Goal: Transaction & Acquisition: Purchase product/service

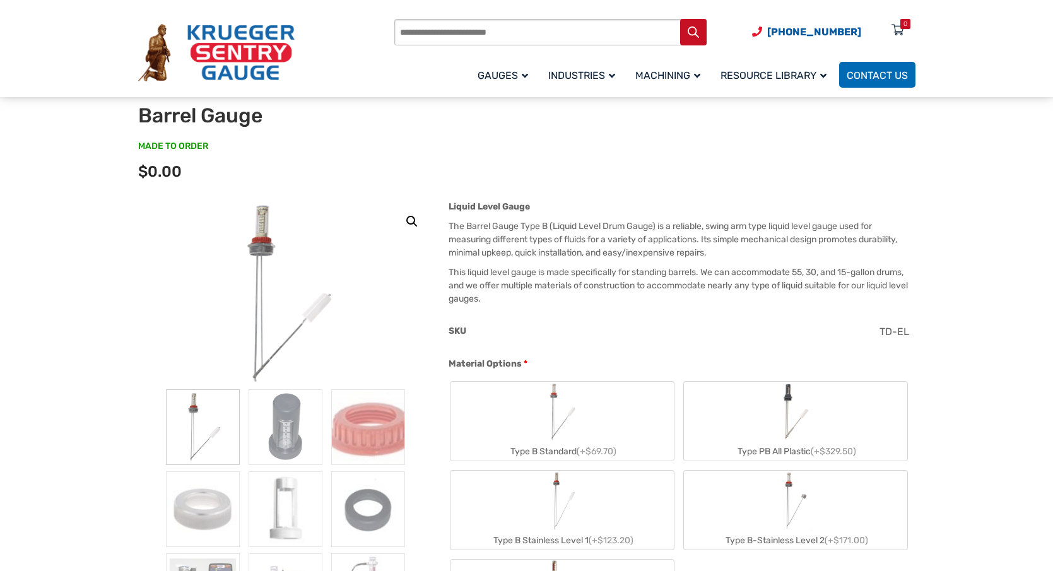
scroll to position [126, 0]
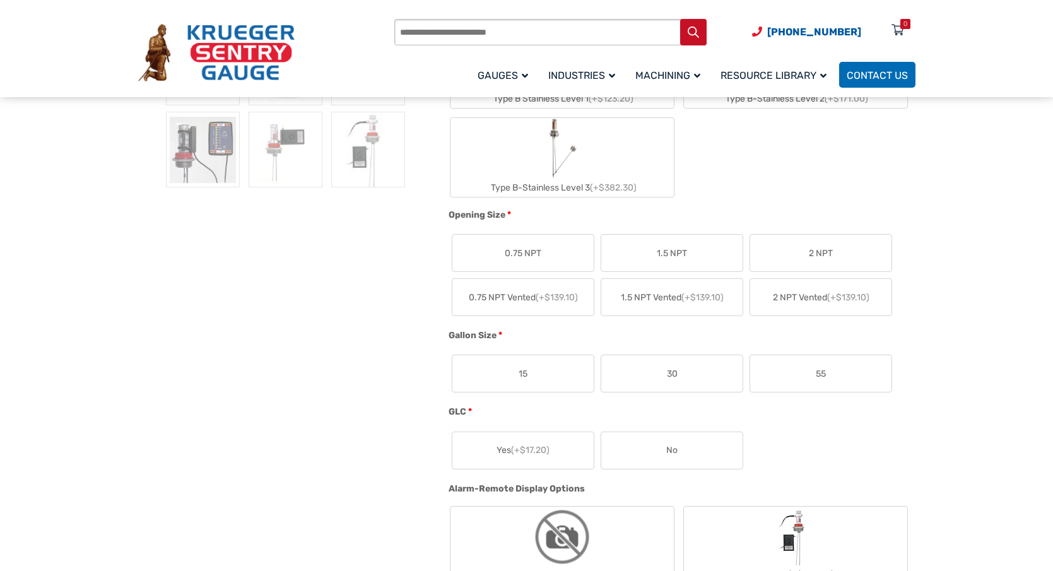
scroll to position [631, 0]
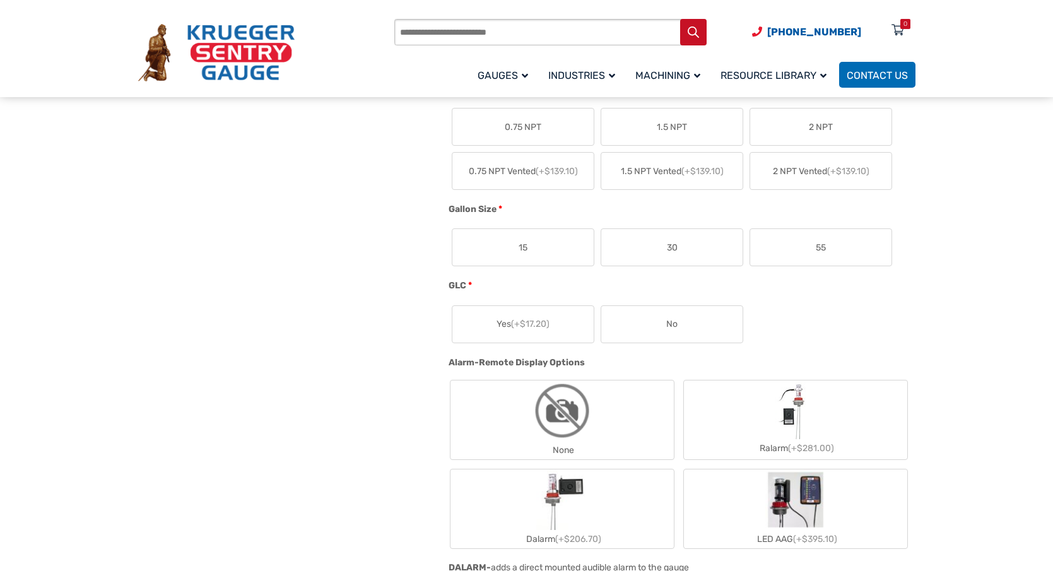
drag, startPoint x: 840, startPoint y: 252, endPoint x: 898, endPoint y: 310, distance: 82.1
click at [839, 251] on label "55" at bounding box center [820, 247] width 141 height 37
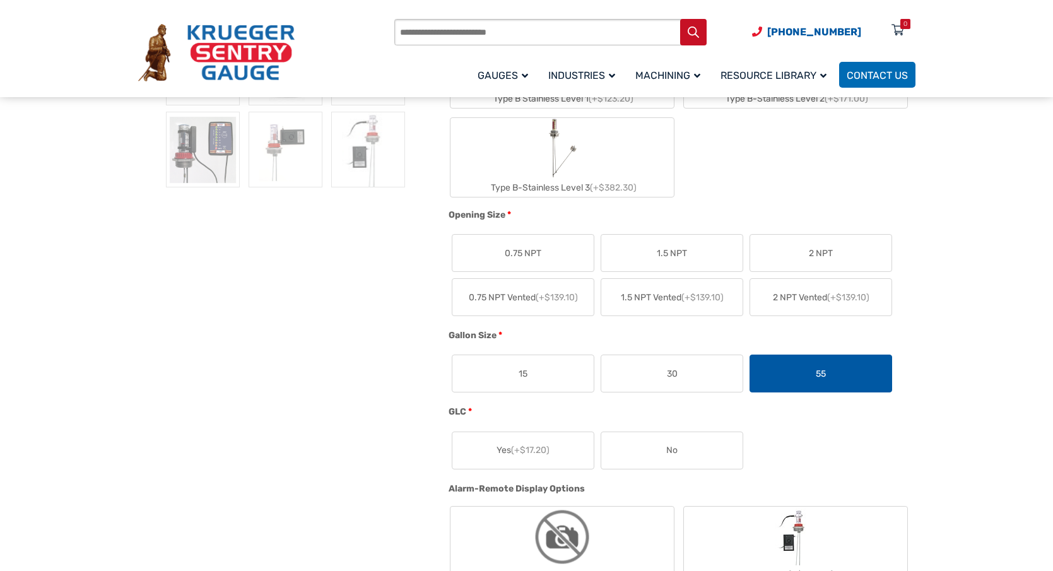
scroll to position [252, 0]
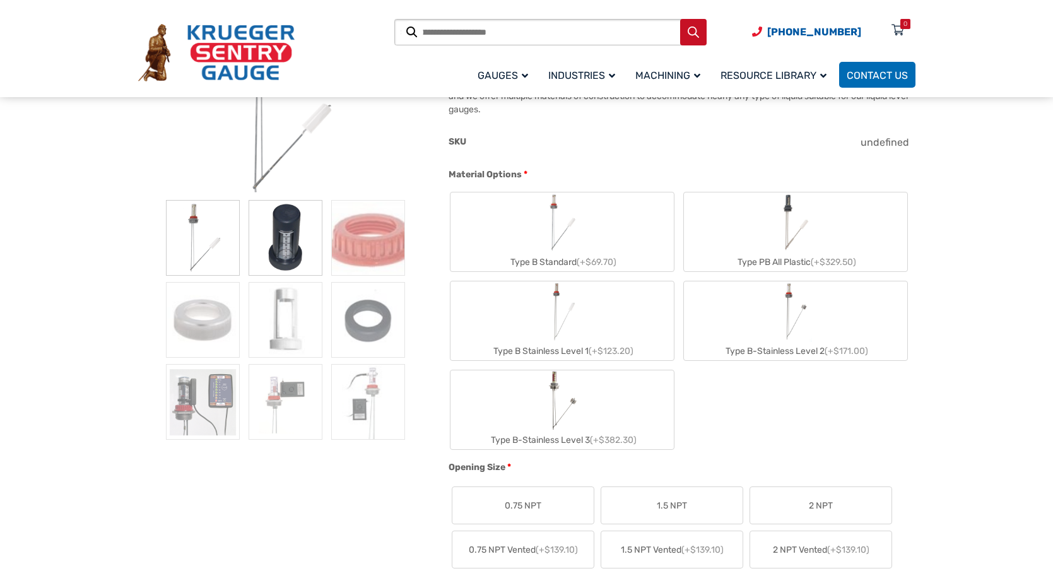
click at [272, 243] on img at bounding box center [286, 238] width 74 height 76
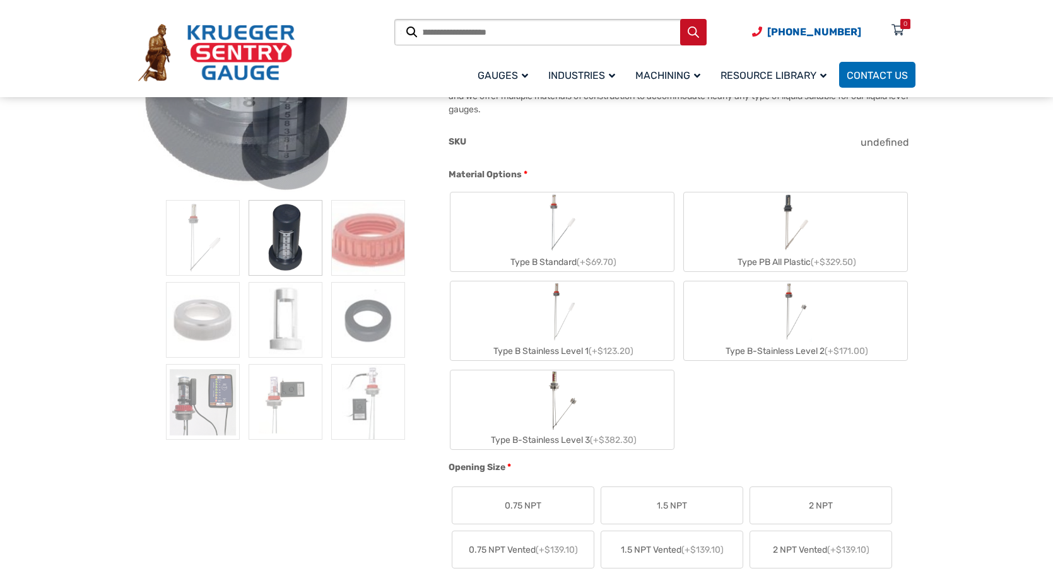
scroll to position [126, 0]
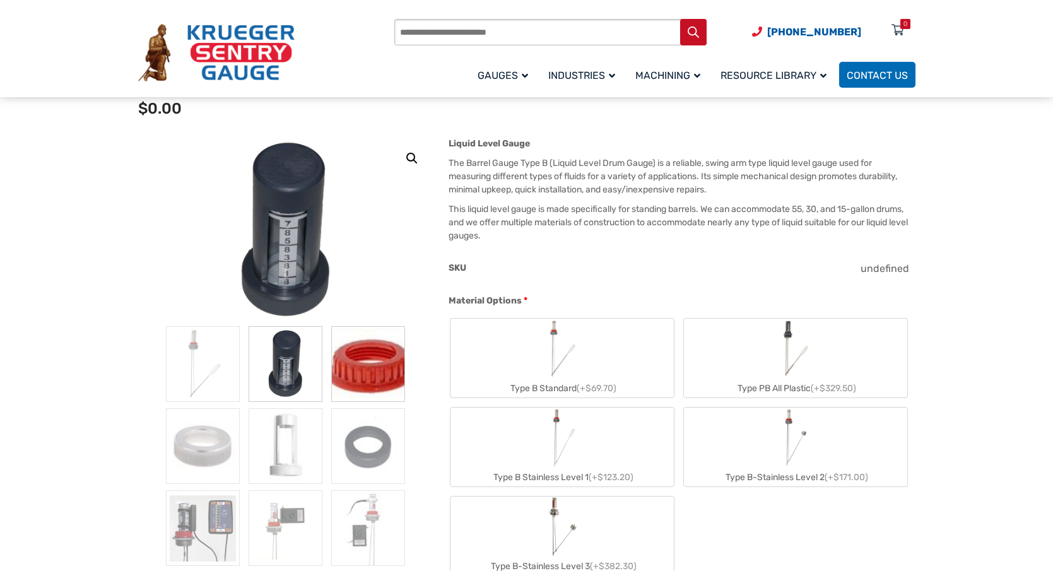
click at [373, 383] on img at bounding box center [368, 364] width 74 height 76
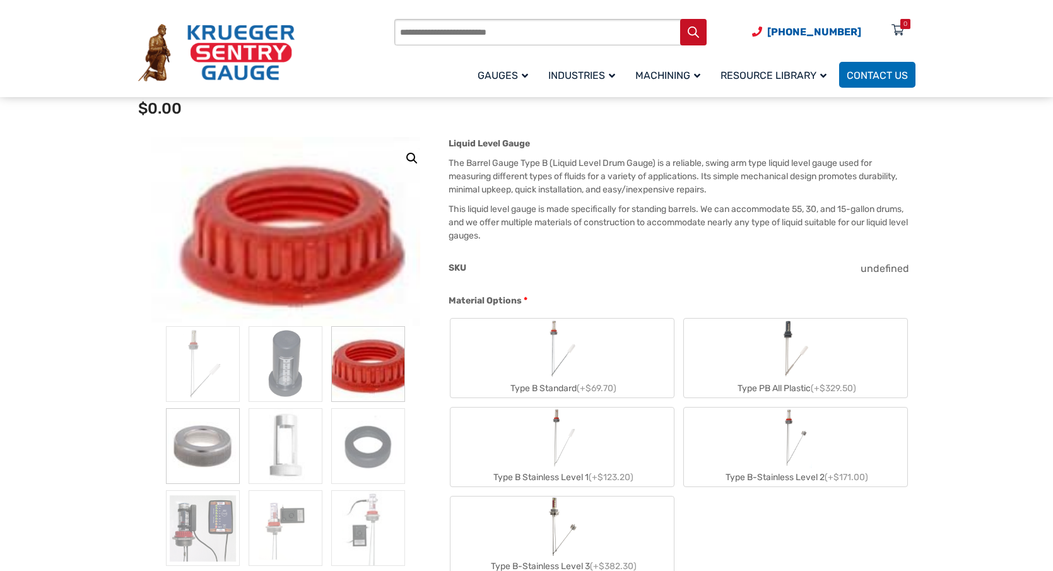
click at [210, 440] on img at bounding box center [203, 446] width 74 height 76
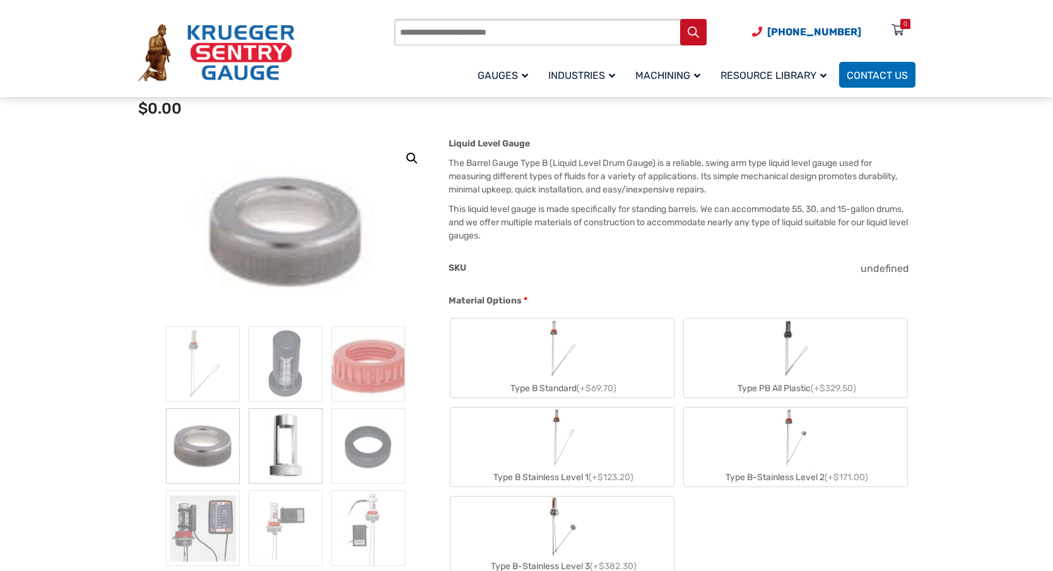
click at [293, 447] on img at bounding box center [286, 446] width 74 height 76
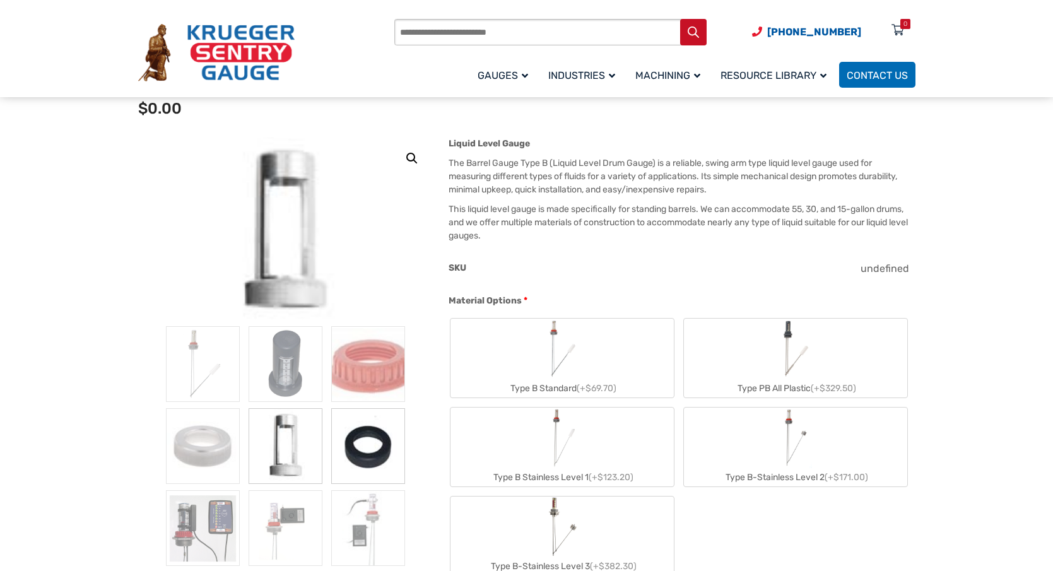
drag, startPoint x: 358, startPoint y: 452, endPoint x: 349, endPoint y: 457, distance: 9.9
click at [358, 452] on img at bounding box center [368, 446] width 74 height 76
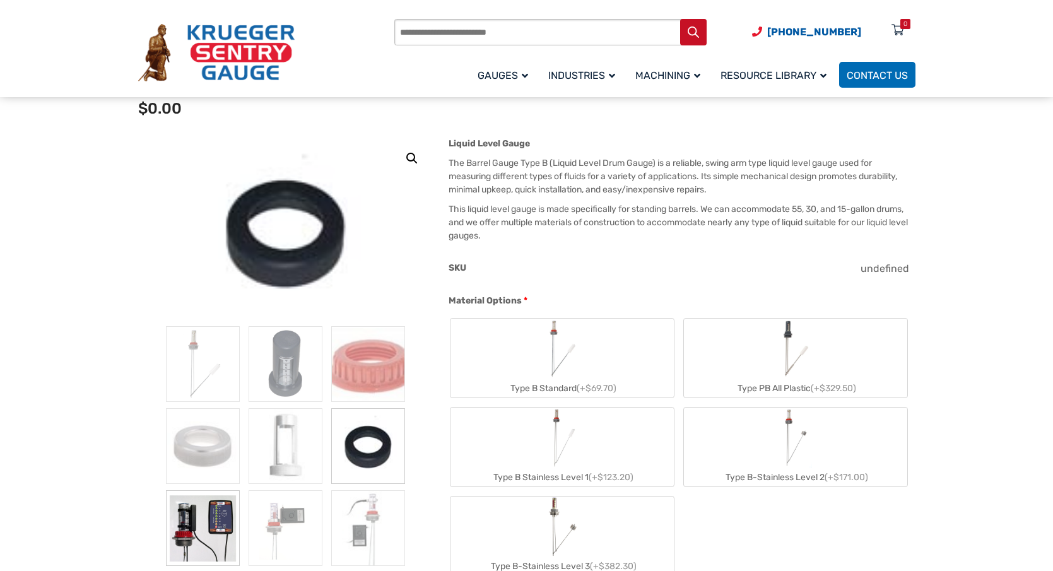
click at [197, 535] on img at bounding box center [203, 528] width 74 height 76
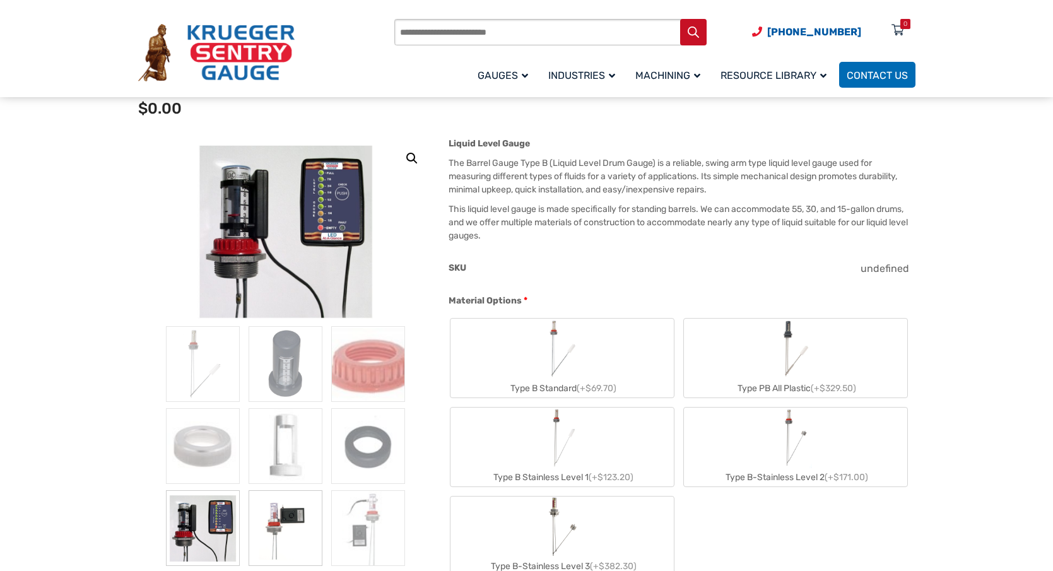
click at [302, 530] on img at bounding box center [286, 528] width 74 height 76
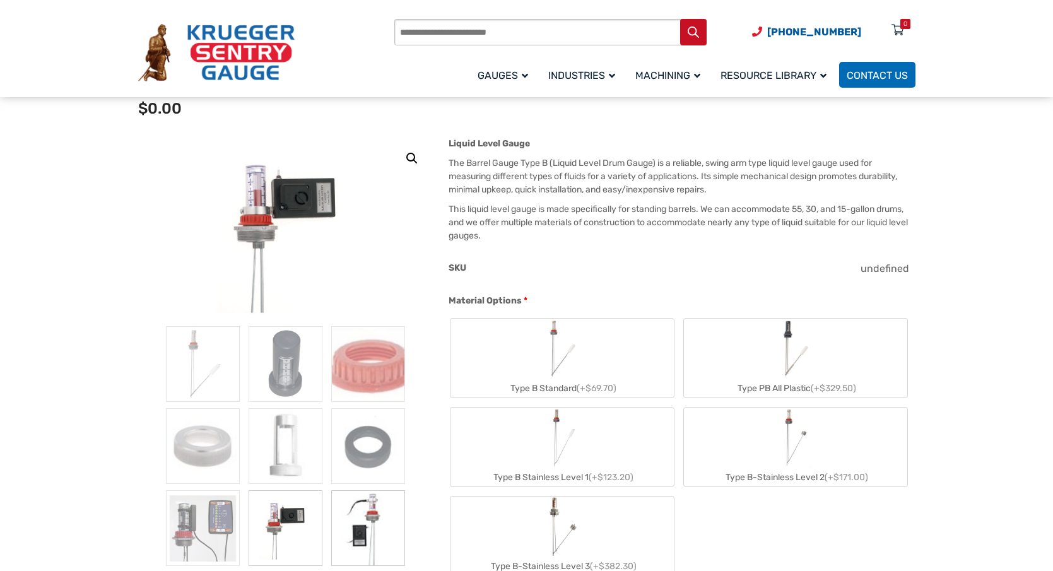
click at [348, 535] on img at bounding box center [368, 528] width 74 height 76
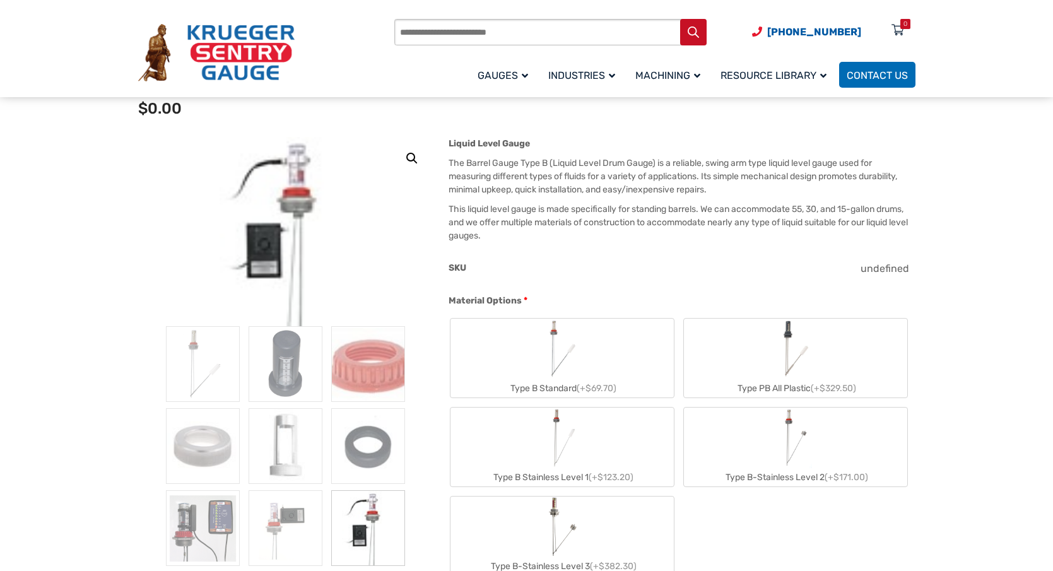
click at [257, 245] on img at bounding box center [285, 231] width 132 height 189
click at [742, 365] on label "Type PB All Plastic (+$329.50)" at bounding box center [795, 358] width 223 height 79
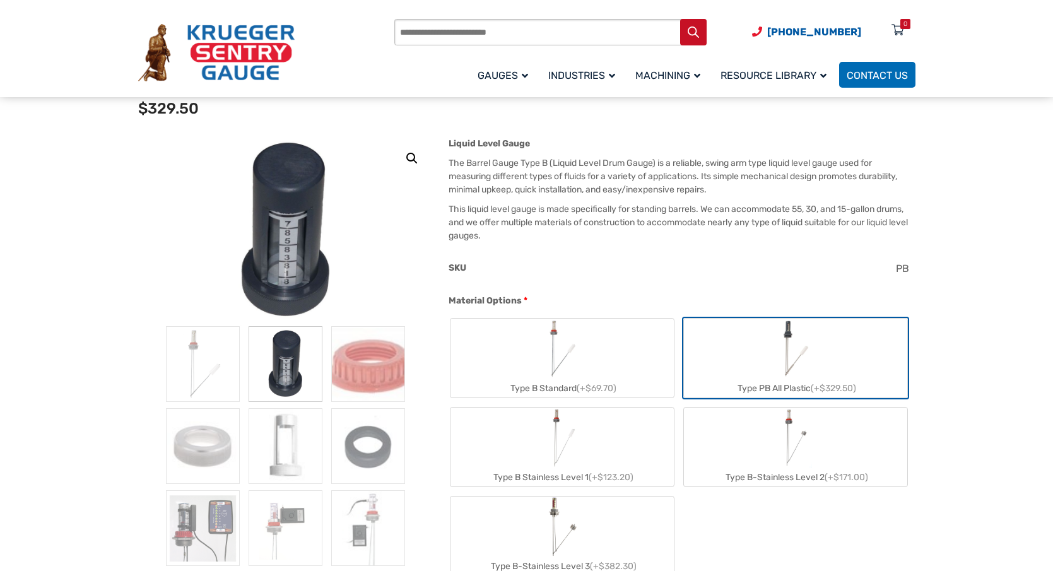
drag, startPoint x: 617, startPoint y: 439, endPoint x: 612, endPoint y: 381, distance: 58.2
click at [617, 440] on label "Type B Stainless Level 1 (+$123.20)" at bounding box center [561, 446] width 223 height 79
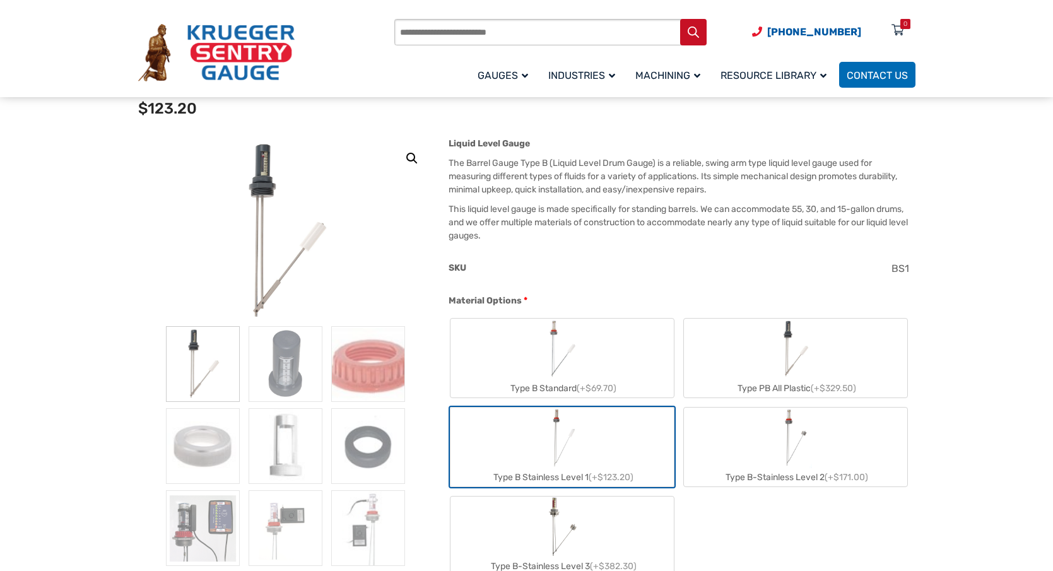
click at [594, 373] on label "Type B Standard (+$69.70)" at bounding box center [561, 358] width 223 height 79
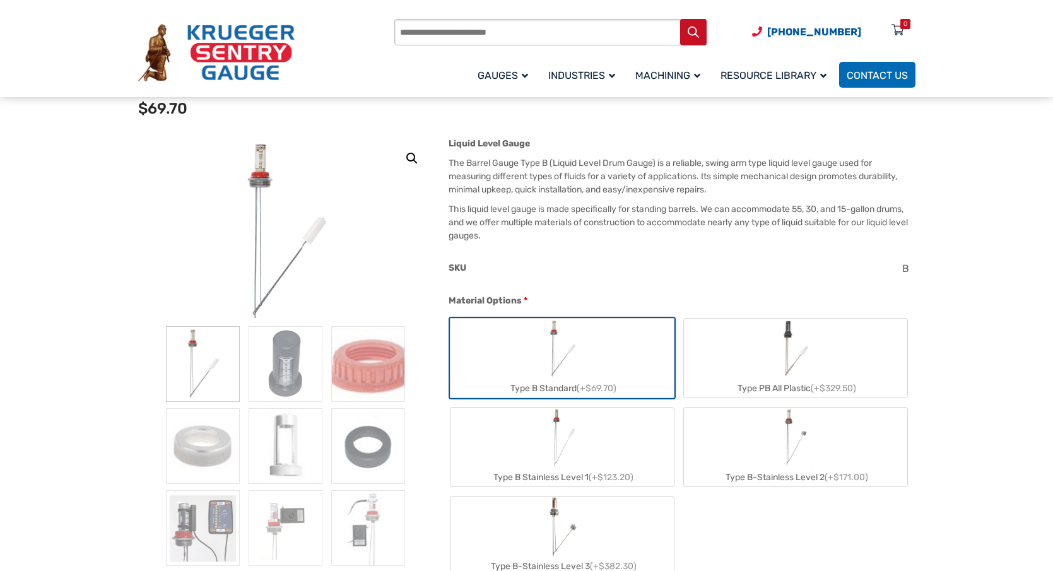
click at [603, 466] on label "Type B Stainless Level 1 (+$123.20)" at bounding box center [561, 446] width 223 height 79
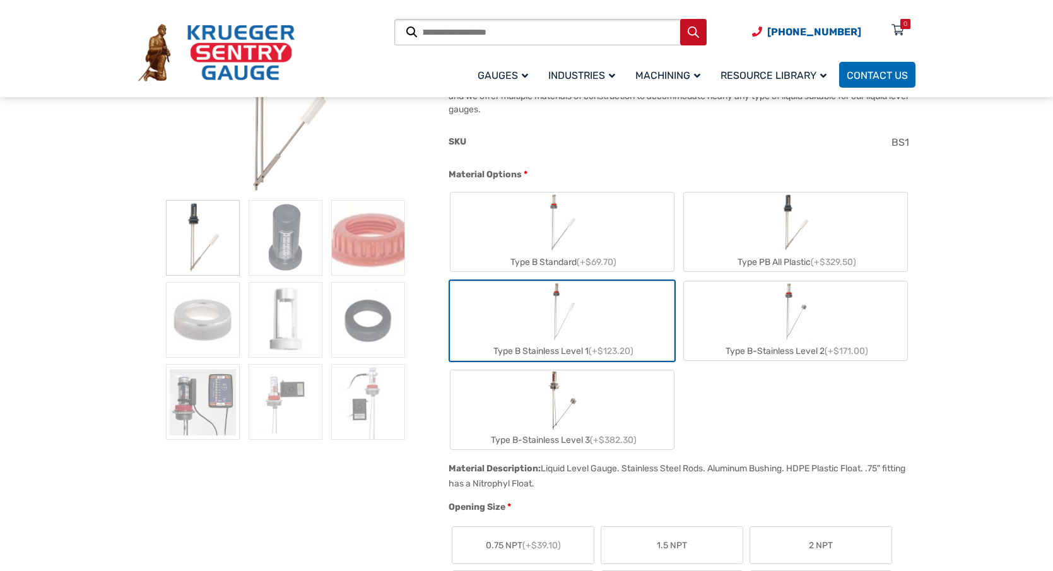
scroll to position [189, 0]
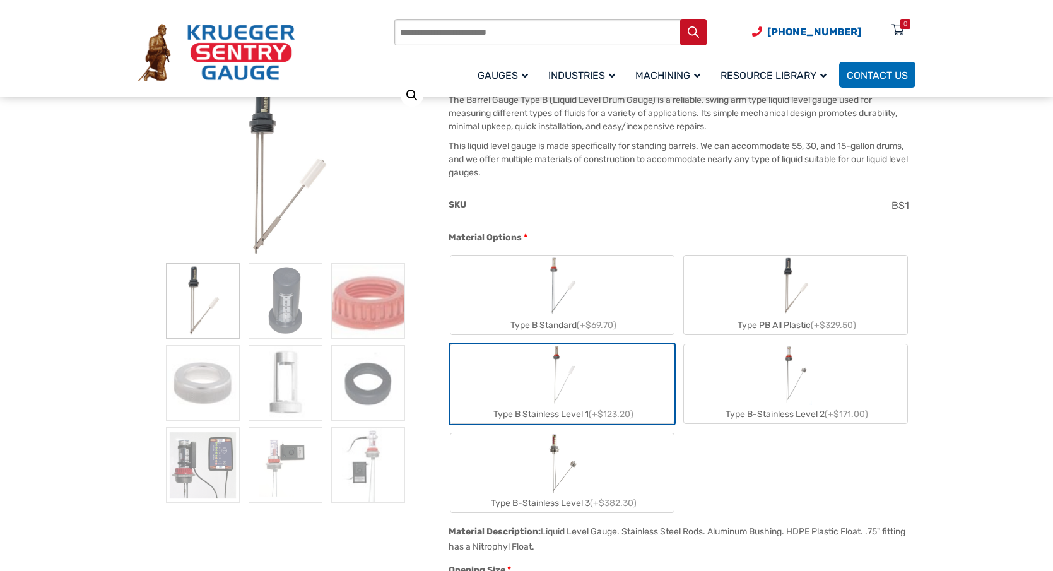
click at [761, 385] on label "Type B-Stainless Level 2 (+$171.00)" at bounding box center [795, 383] width 223 height 79
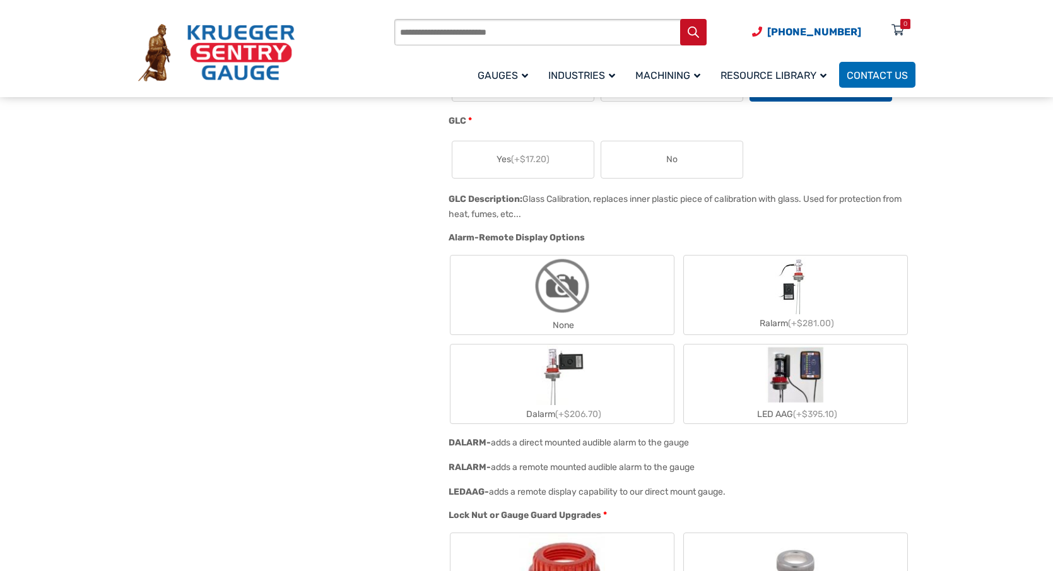
scroll to position [883, 0]
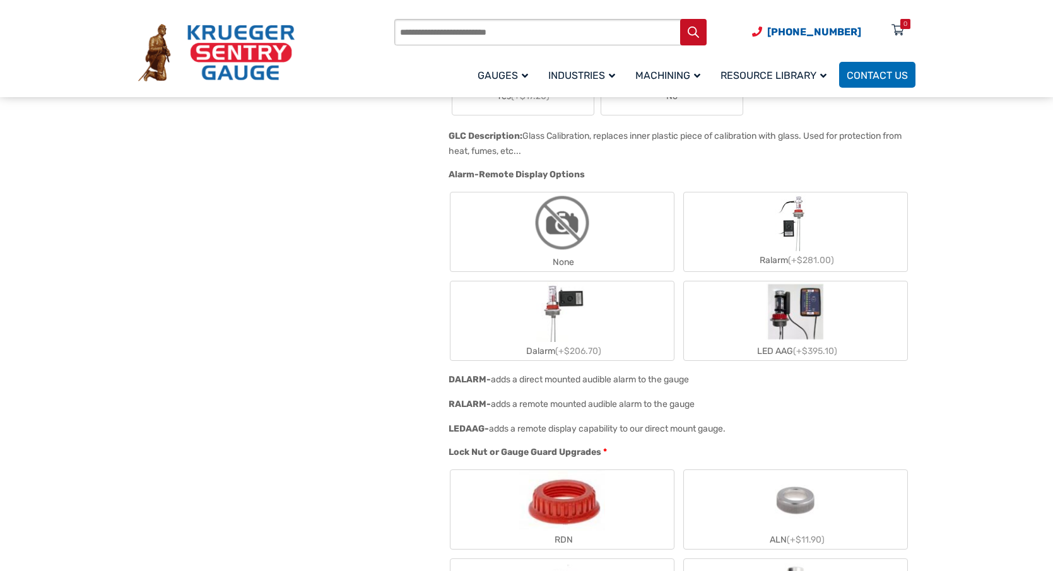
click at [573, 230] on img "None" at bounding box center [562, 222] width 61 height 61
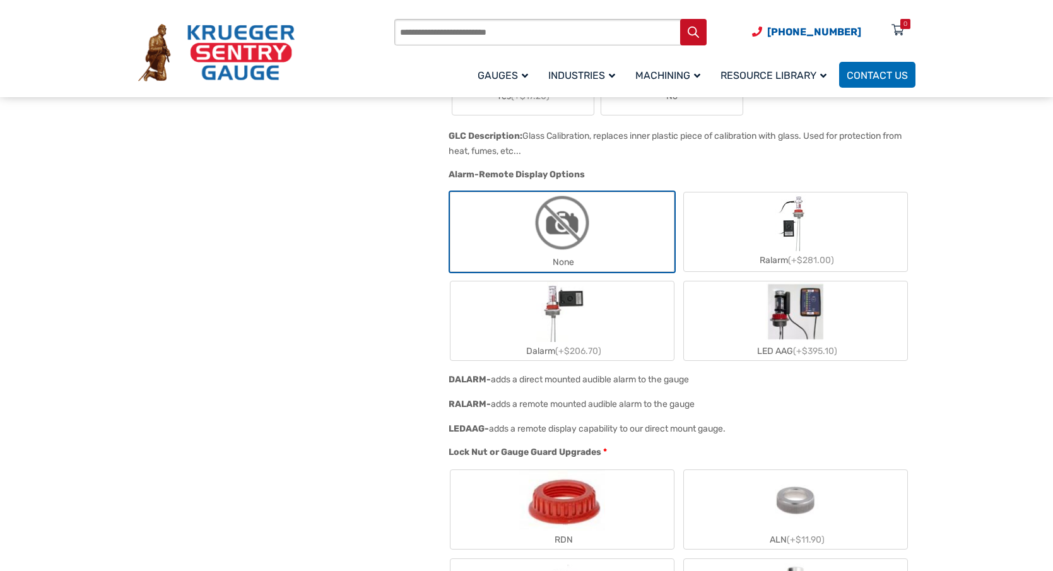
click at [601, 316] on label "Dalarm (+$206.70)" at bounding box center [561, 320] width 223 height 79
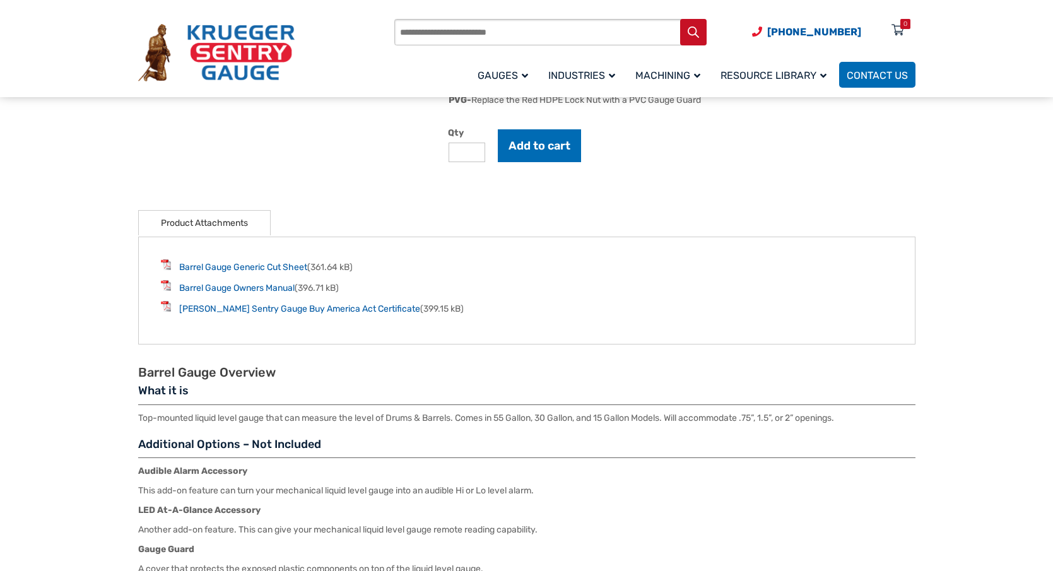
scroll to position [1577, 0]
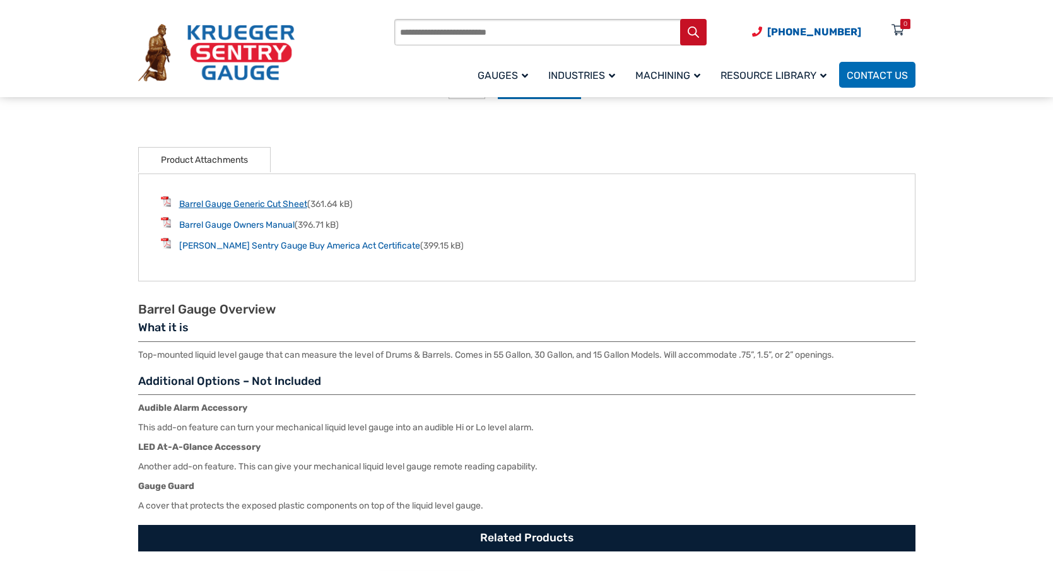
click at [244, 206] on link "Barrel Gauge Generic Cut Sheet" at bounding box center [243, 204] width 128 height 11
drag, startPoint x: 402, startPoint y: 139, endPoint x: 365, endPoint y: 38, distance: 107.8
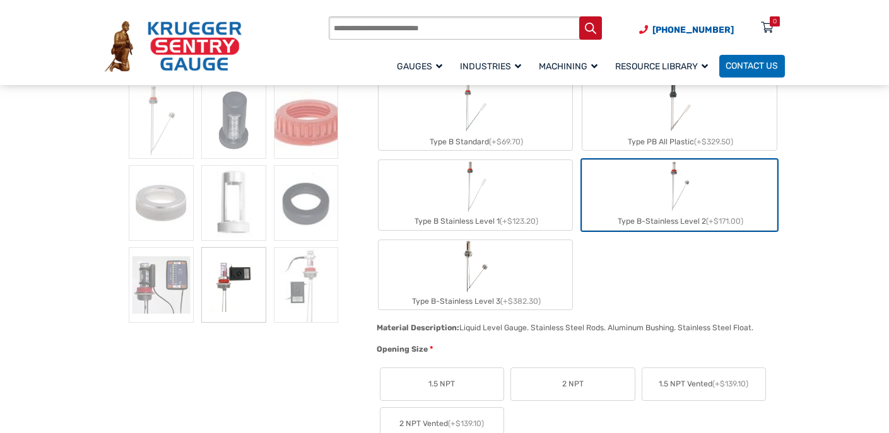
scroll to position [126, 0]
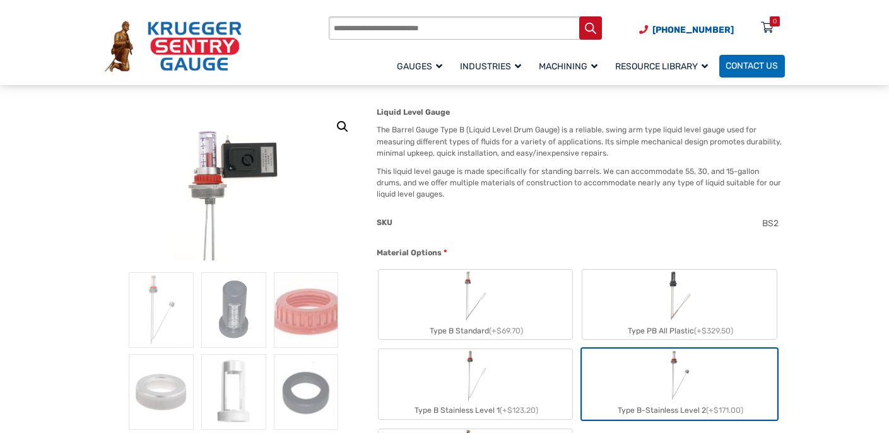
click at [484, 301] on img "Type B Standard" at bounding box center [475, 296] width 32 height 53
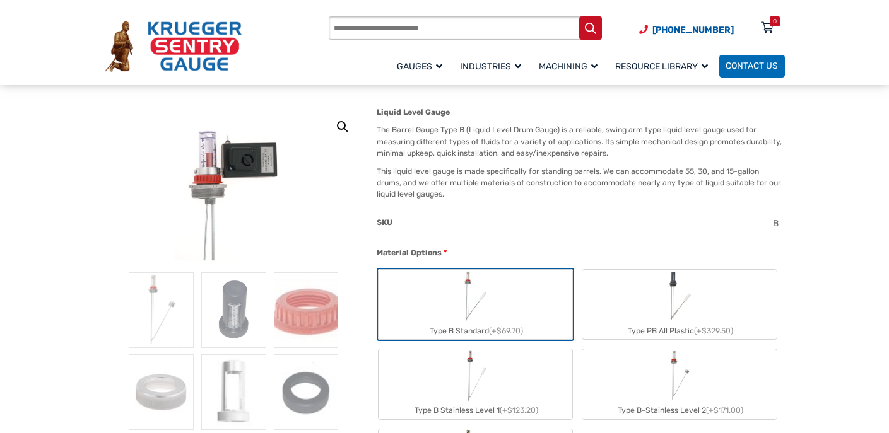
scroll to position [252, 0]
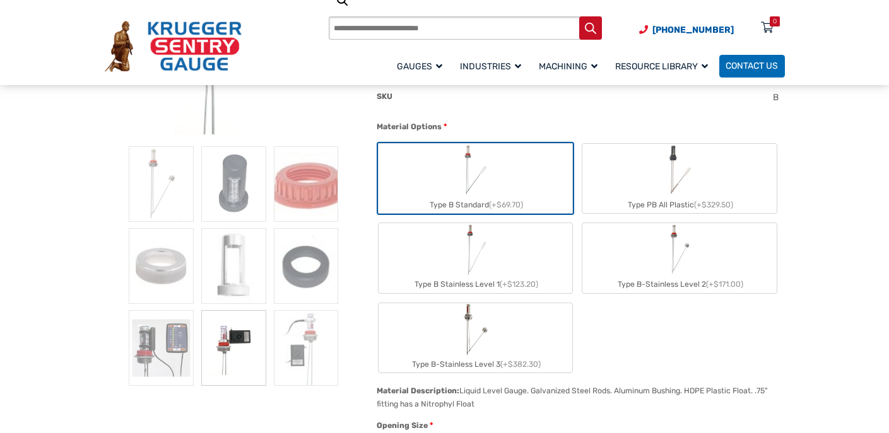
drag, startPoint x: 485, startPoint y: 259, endPoint x: 486, endPoint y: 266, distance: 7.1
click at [484, 259] on img "Type B Stainless Level 1" at bounding box center [475, 249] width 28 height 53
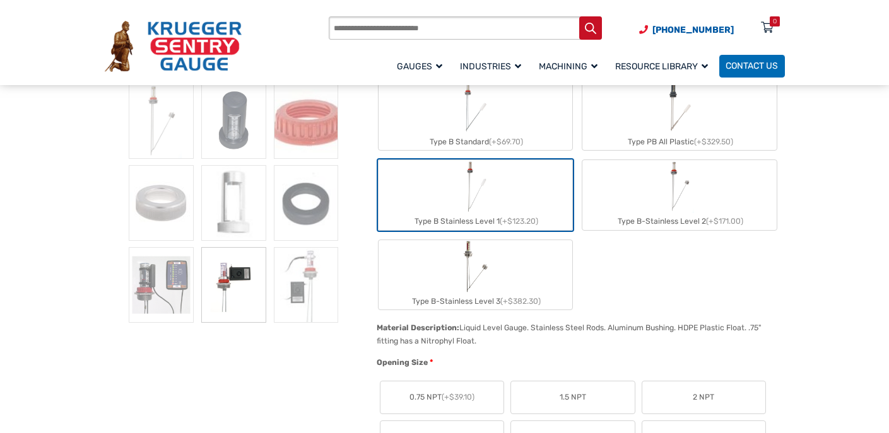
scroll to position [378, 0]
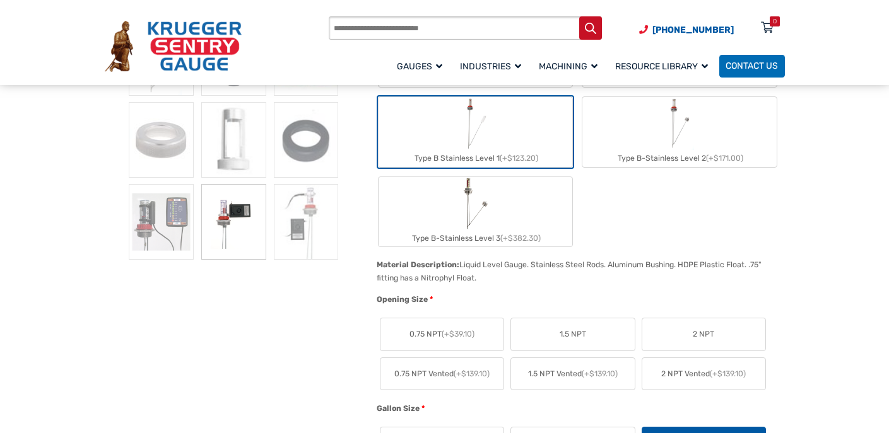
click at [507, 210] on label "Type B-Stainless Level 3 (+$382.30)" at bounding box center [475, 211] width 194 height 69
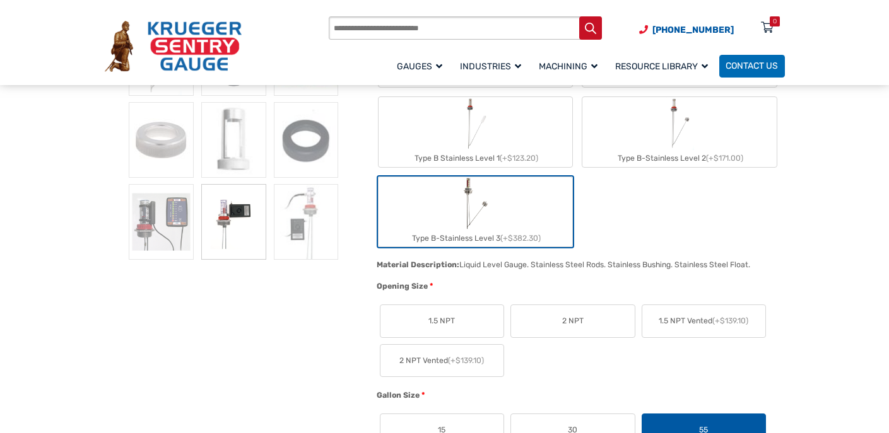
scroll to position [505, 0]
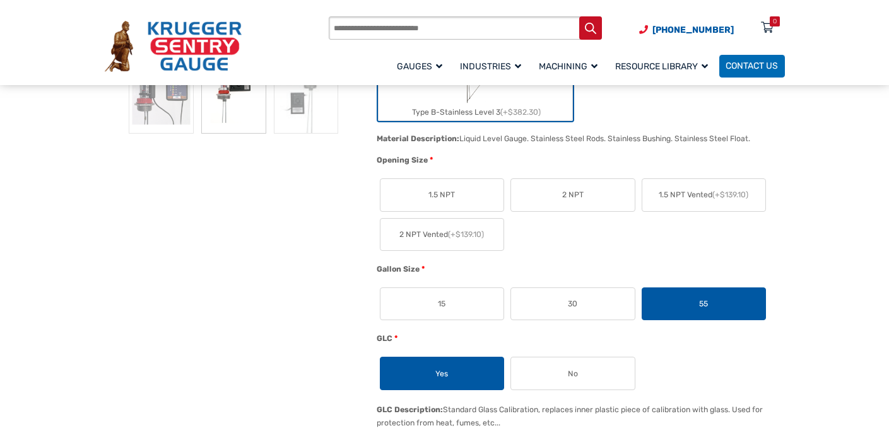
click at [593, 195] on label "2 NPT" at bounding box center [572, 195] width 123 height 32
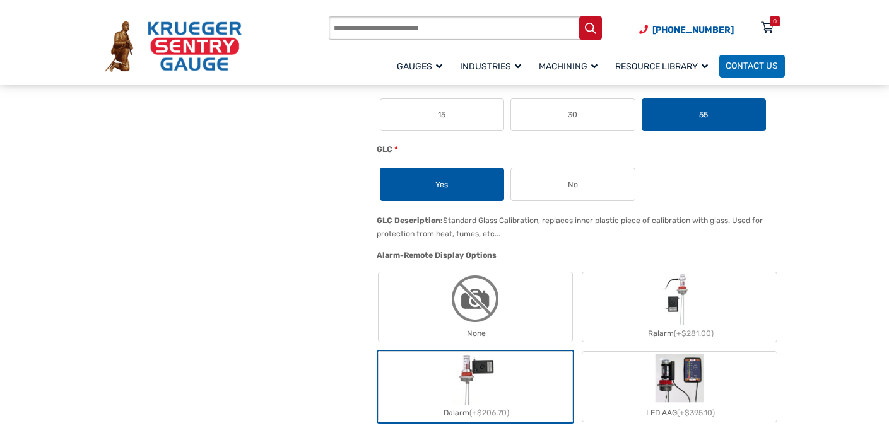
scroll to position [757, 0]
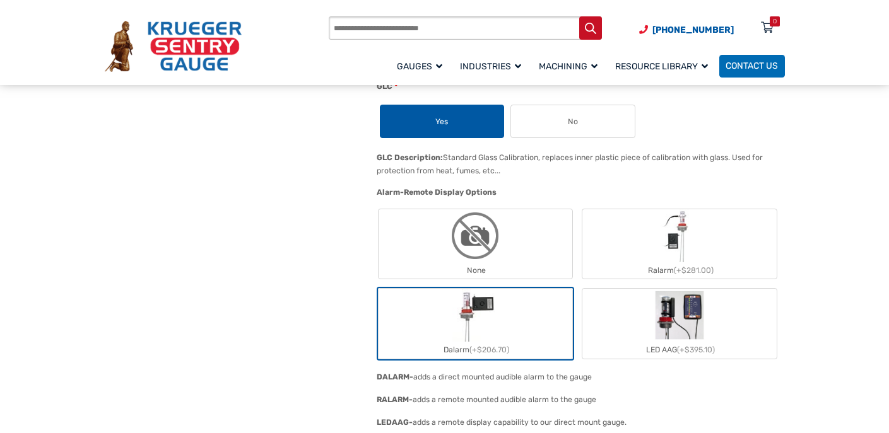
click at [501, 249] on img "None" at bounding box center [474, 235] width 53 height 53
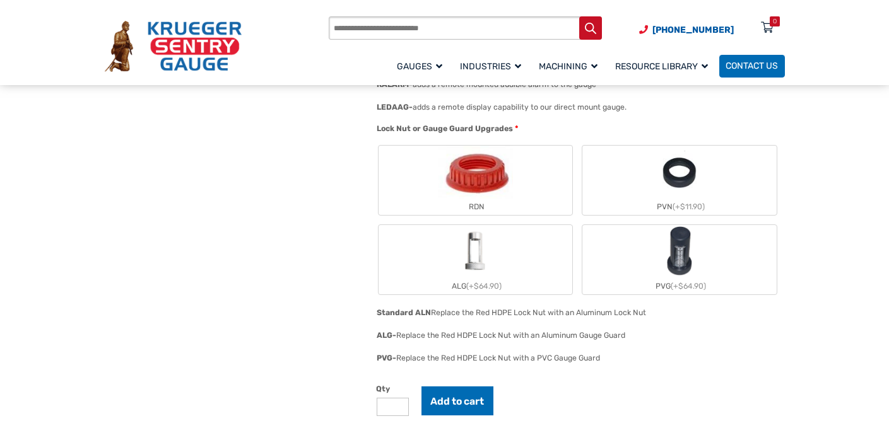
scroll to position [1198, 0]
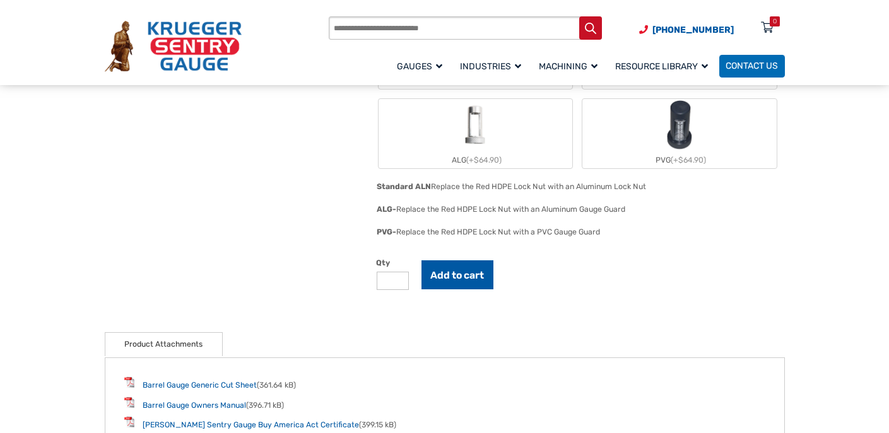
click at [457, 269] on button "Add to cart" at bounding box center [457, 274] width 73 height 29
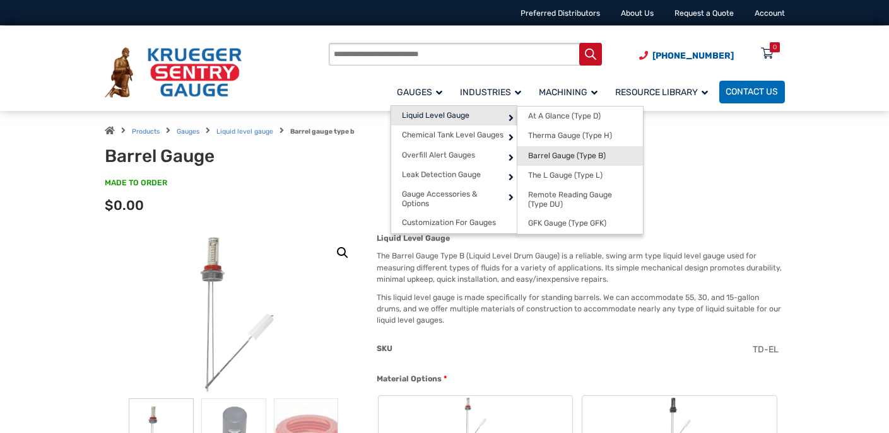
click at [560, 155] on span "Barrel Gauge (Type B)" at bounding box center [567, 155] width 78 height 9
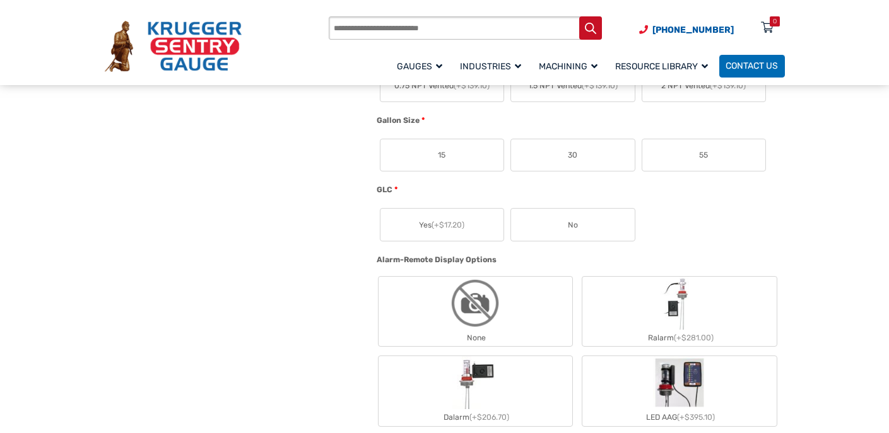
scroll to position [442, 0]
